Goal: Information Seeking & Learning: Learn about a topic

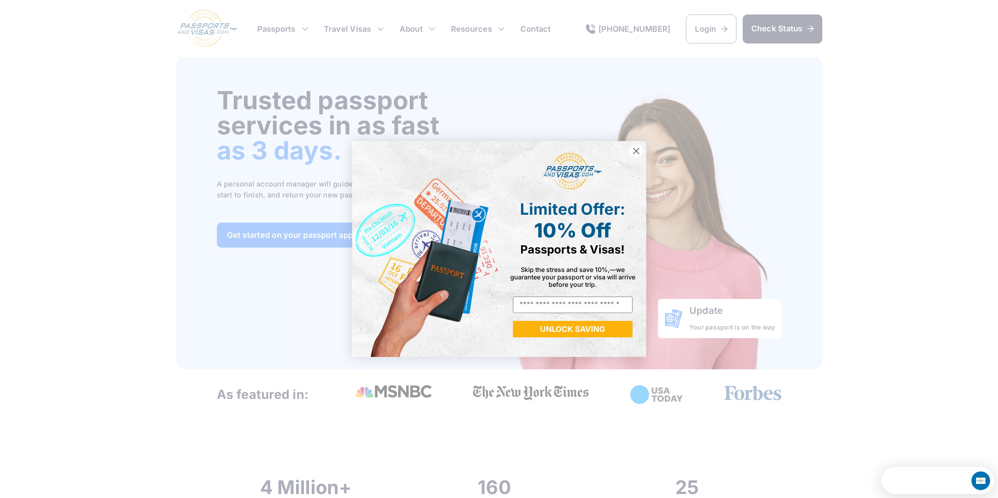
click at [637, 148] on circle "Close dialog" at bounding box center [635, 151] width 13 height 13
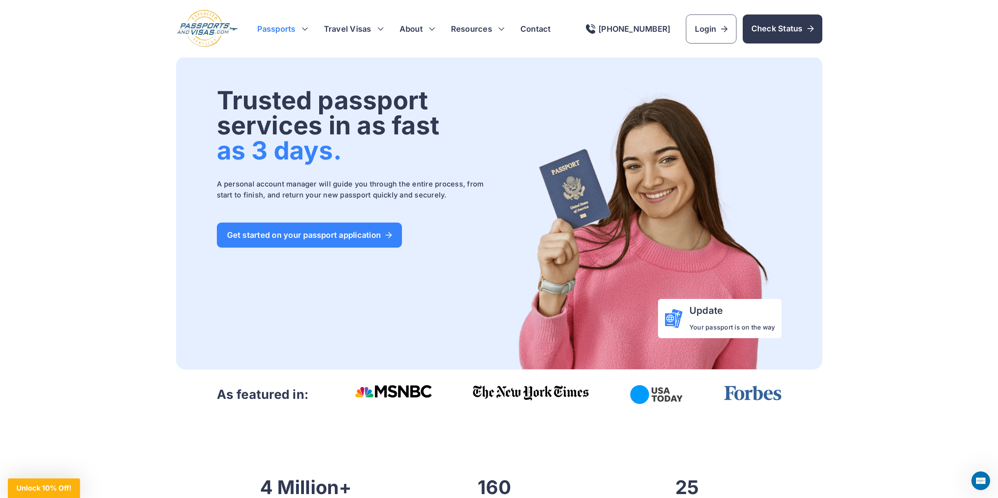
click at [304, 31] on h3 "Passports" at bounding box center [282, 29] width 51 height 11
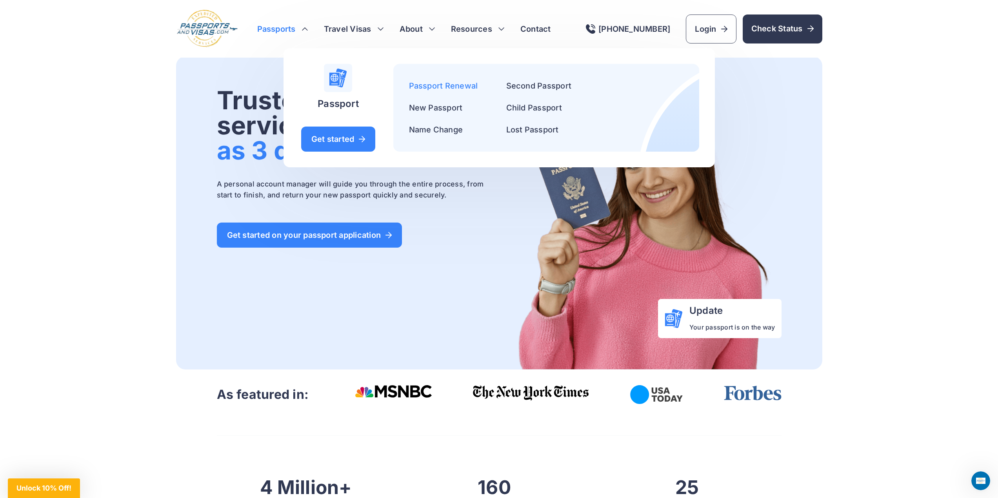
click at [446, 84] on link "Passport Renewal" at bounding box center [443, 85] width 69 height 9
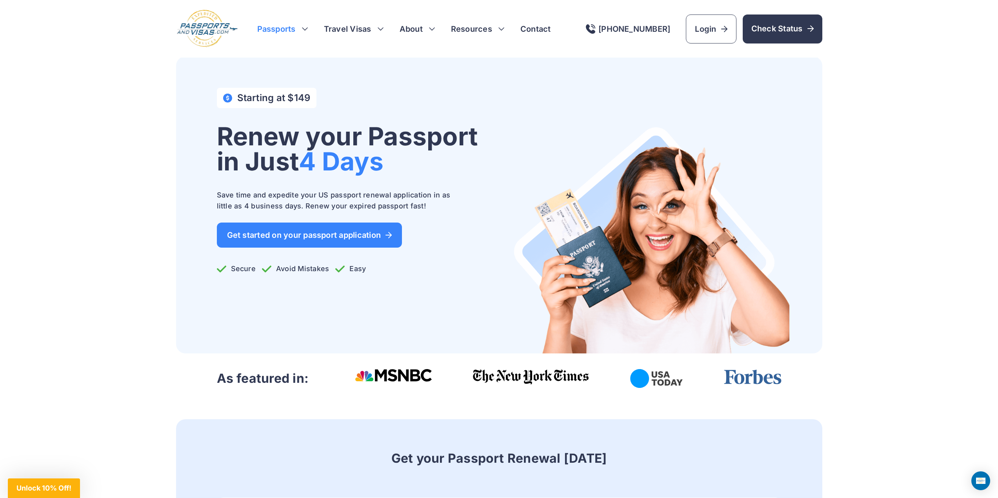
click at [281, 25] on h3 "Passports" at bounding box center [282, 29] width 51 height 11
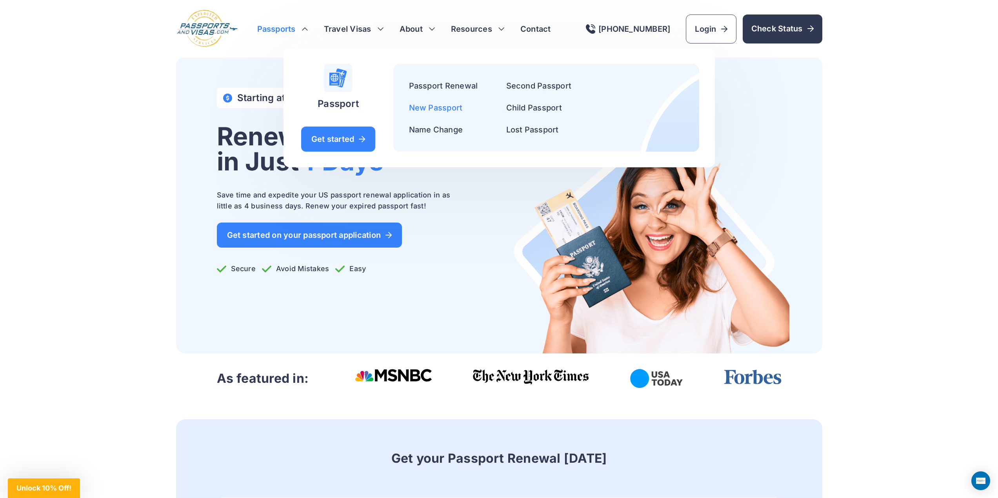
click at [449, 107] on link "New Passport" at bounding box center [436, 107] width 54 height 9
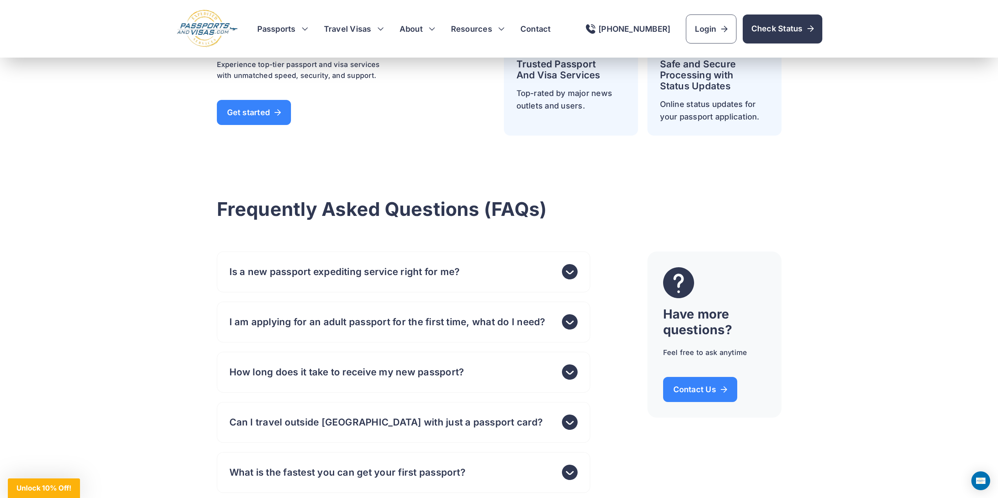
scroll to position [2469, 0]
click at [289, 27] on h3 "Passports" at bounding box center [282, 29] width 51 height 11
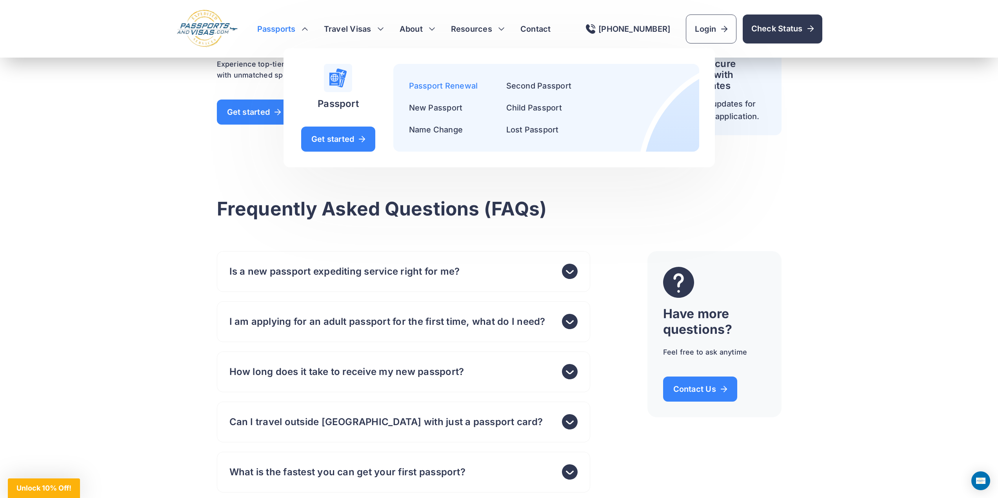
click at [457, 83] on link "Passport Renewal" at bounding box center [443, 85] width 69 height 9
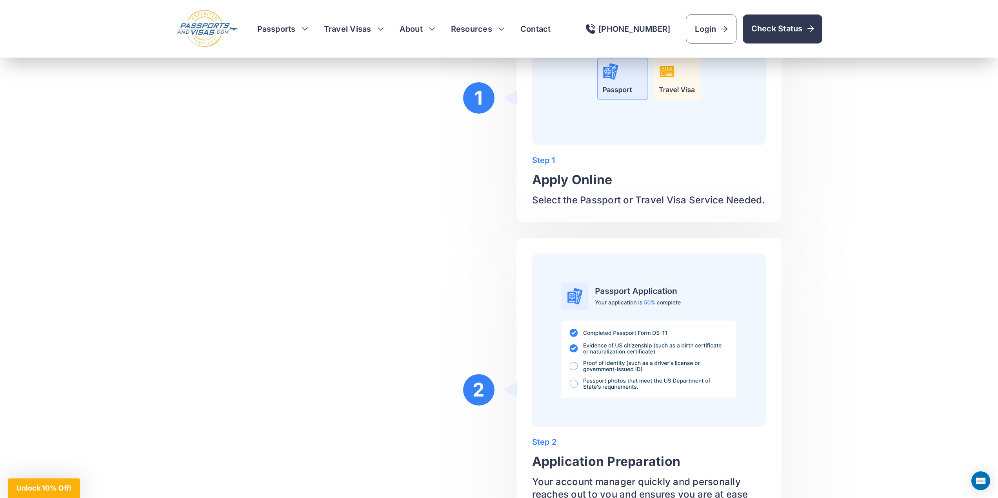
scroll to position [1176, 0]
